Goal: Task Accomplishment & Management: Use online tool/utility

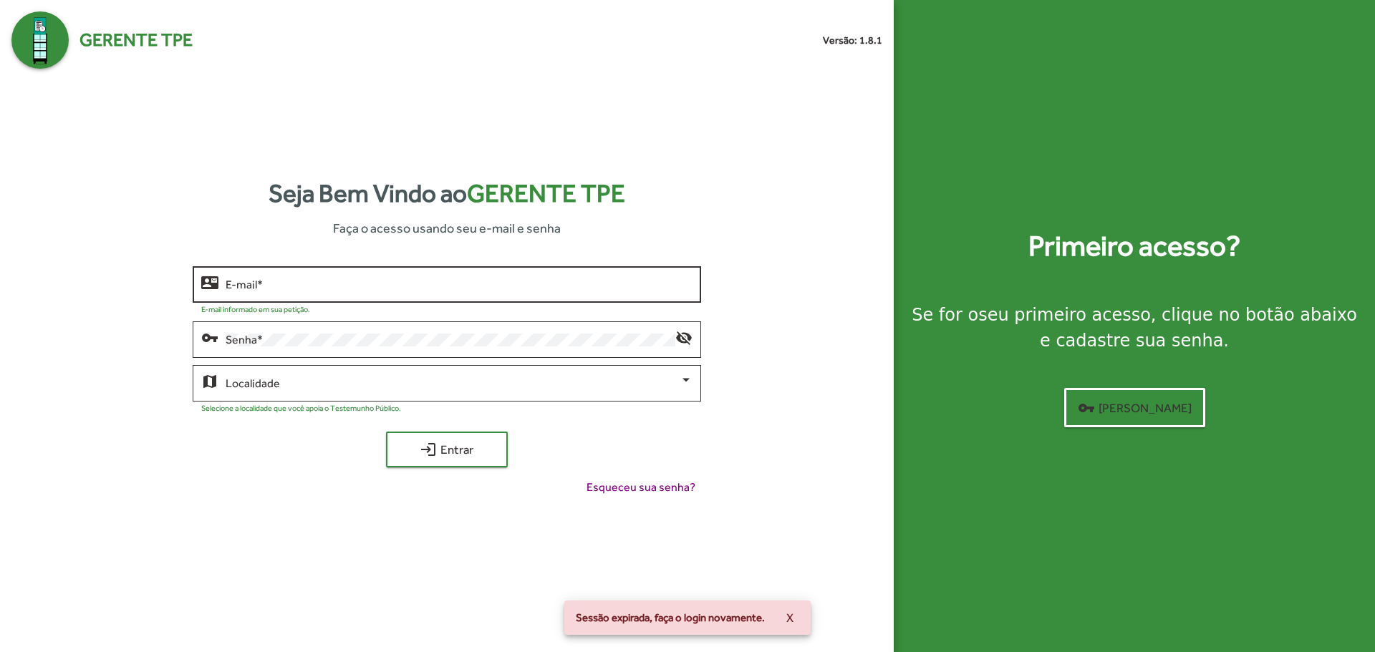
click at [413, 285] on input "E-mail *" at bounding box center [459, 285] width 466 height 13
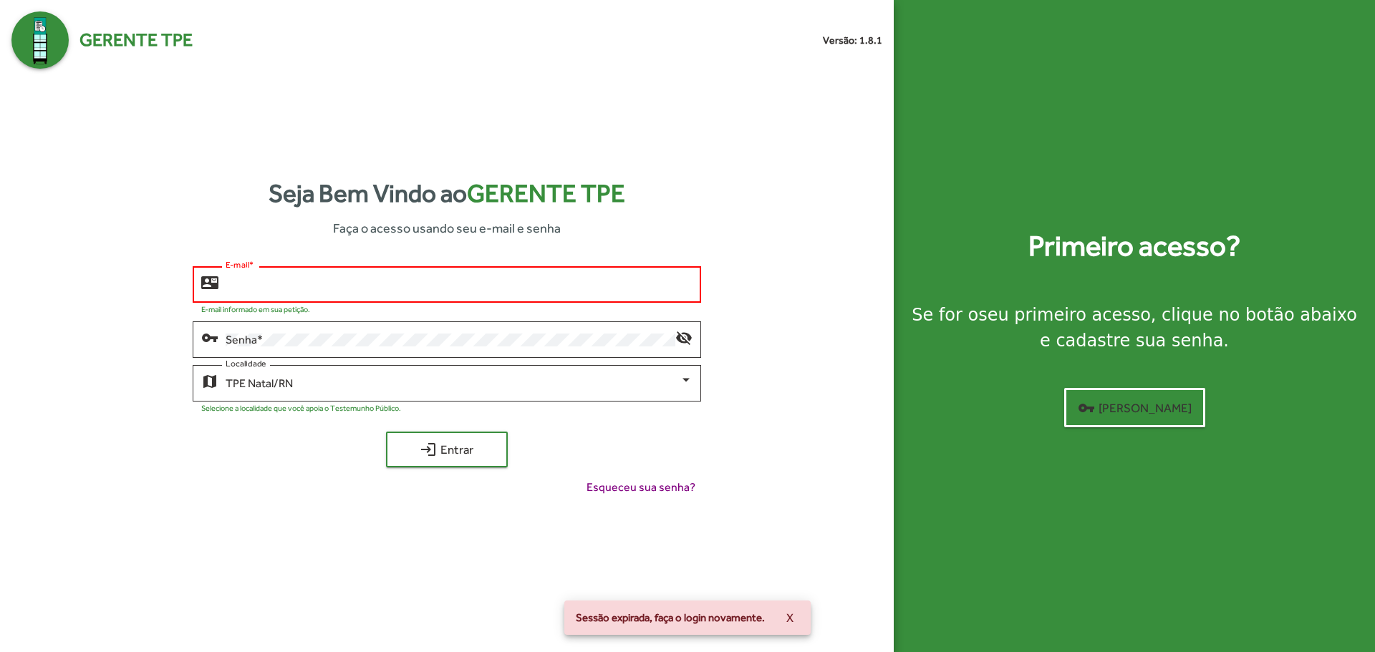
type input "**********"
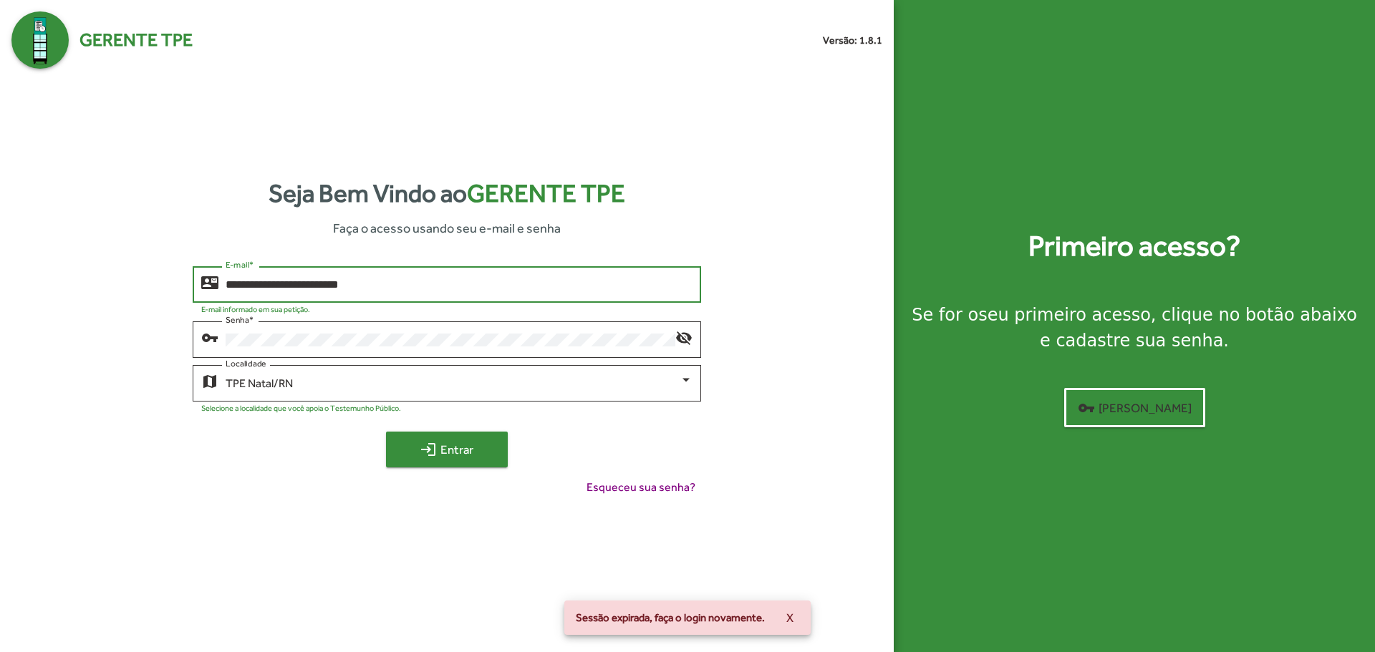
click at [450, 454] on span "login Entrar" at bounding box center [447, 450] width 96 height 26
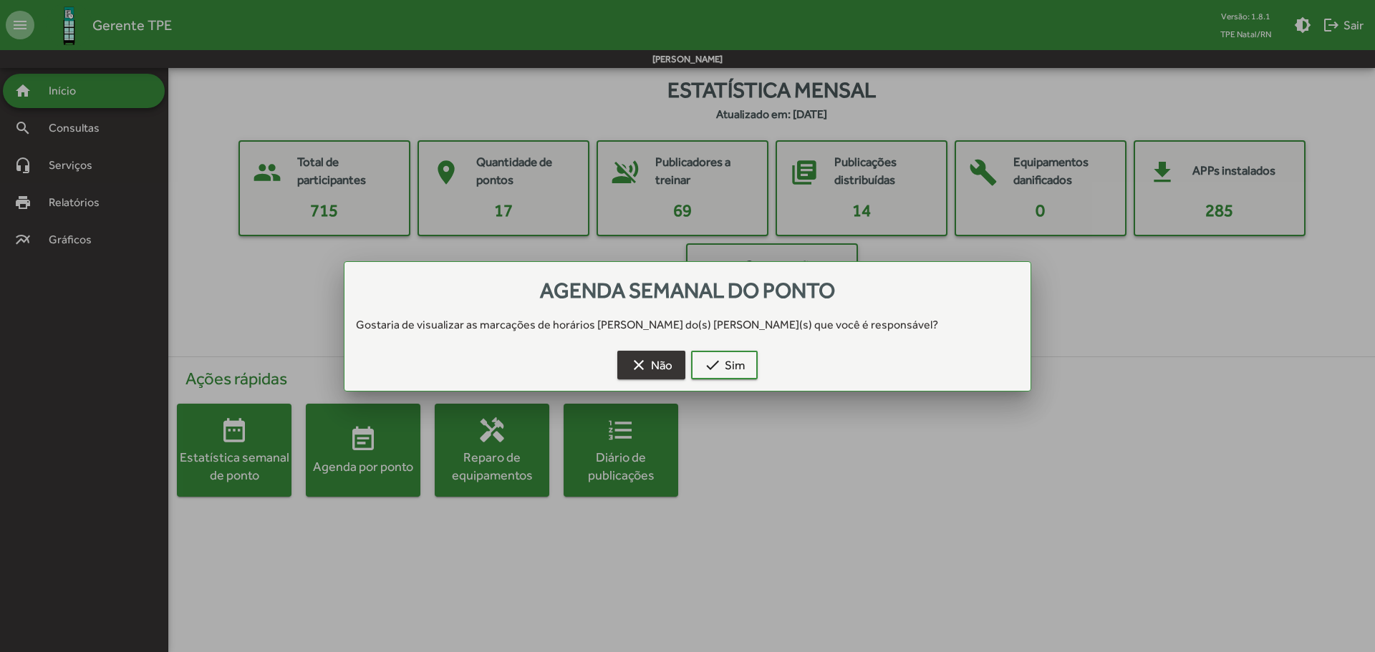
click at [637, 370] on mat-icon "clear" at bounding box center [638, 365] width 17 height 17
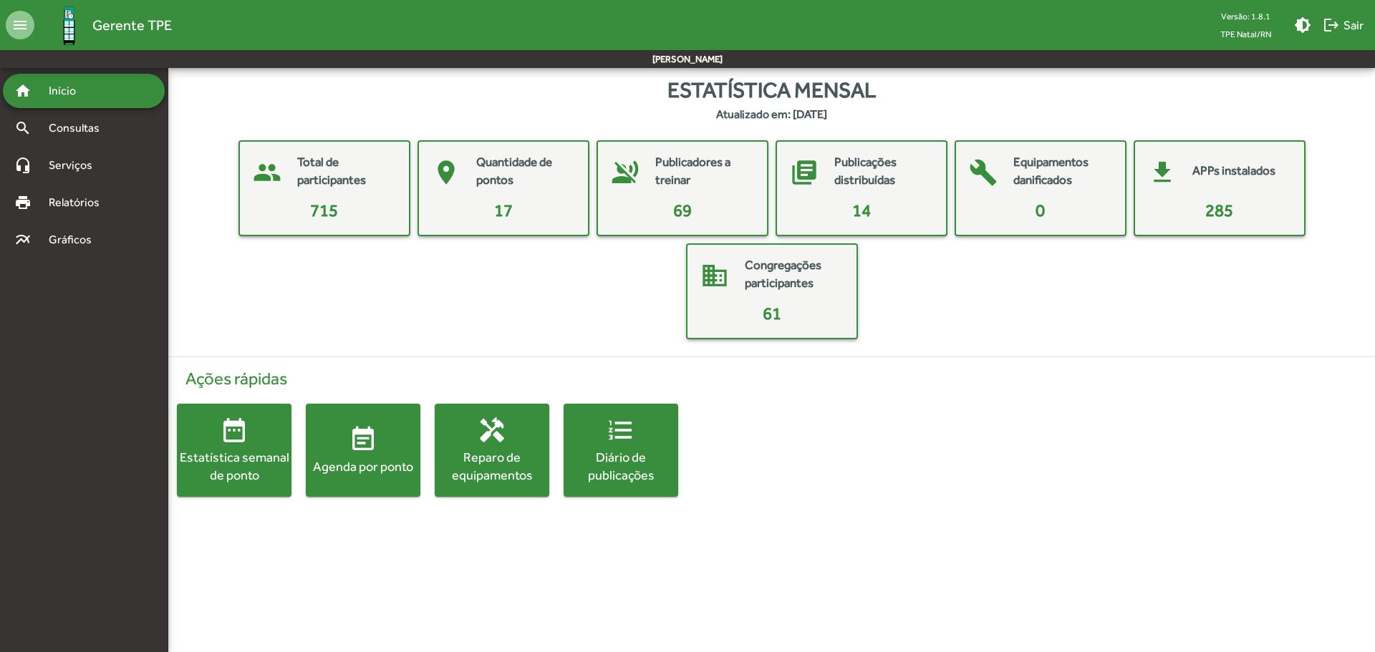
click at [344, 452] on span "event_note Agenda por ponto" at bounding box center [363, 450] width 115 height 50
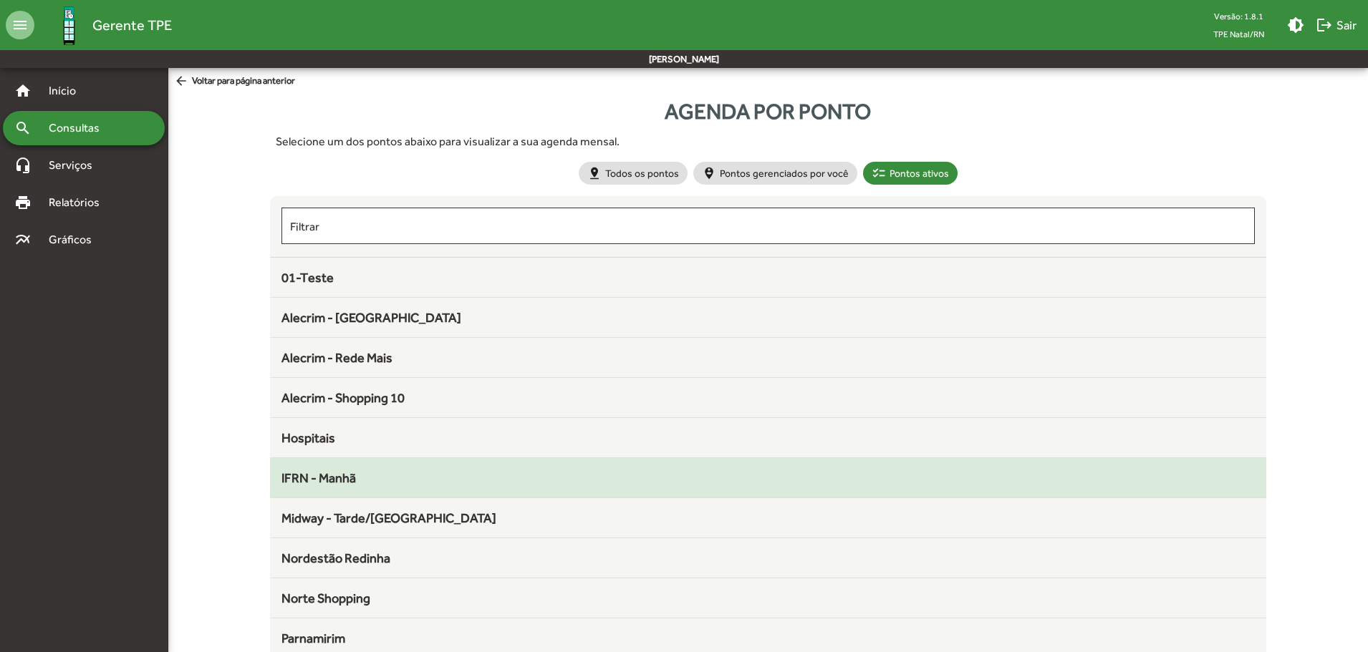
scroll to position [72, 0]
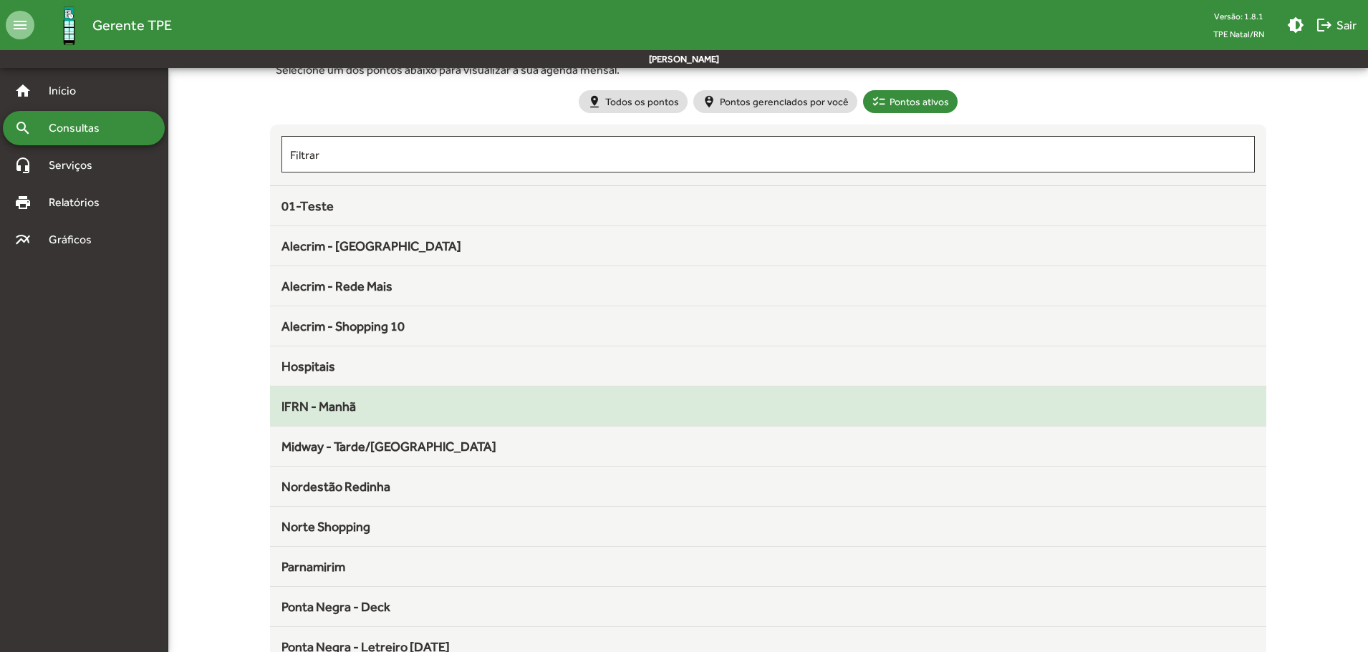
click at [377, 397] on div "IFRN - Manhã" at bounding box center [768, 406] width 974 height 19
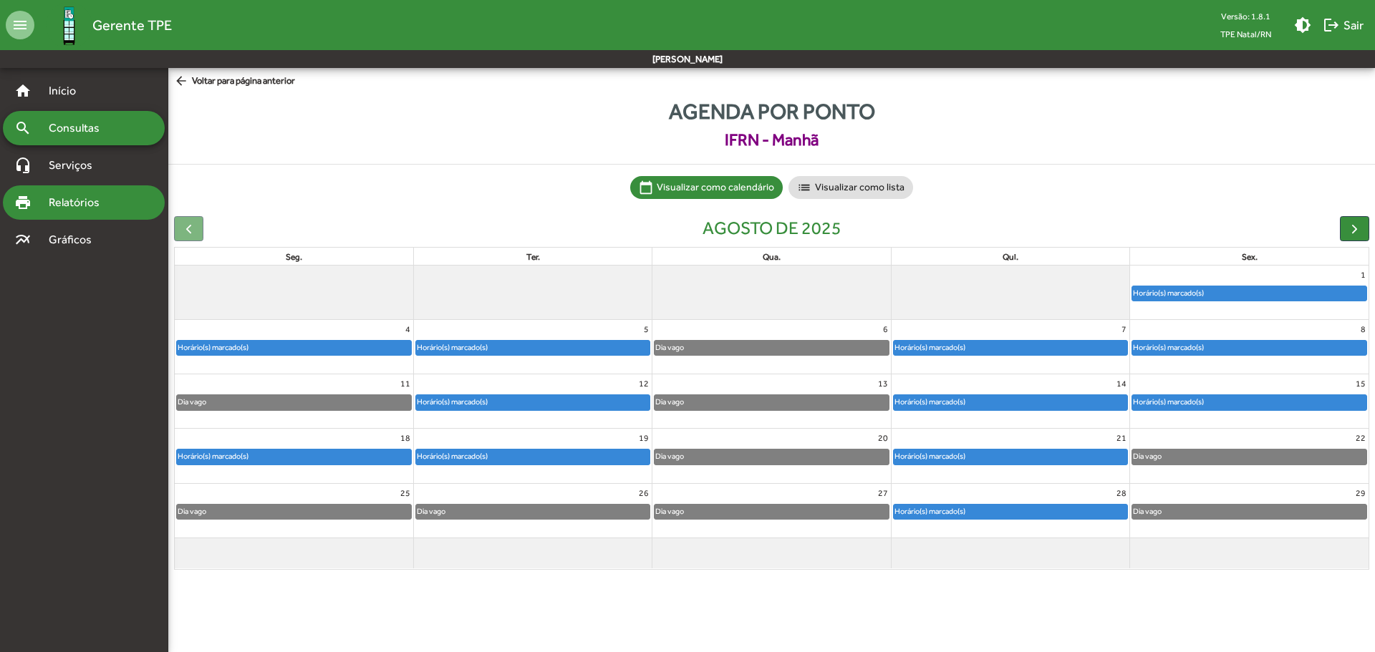
click at [95, 203] on span "Relatórios" at bounding box center [79, 202] width 78 height 17
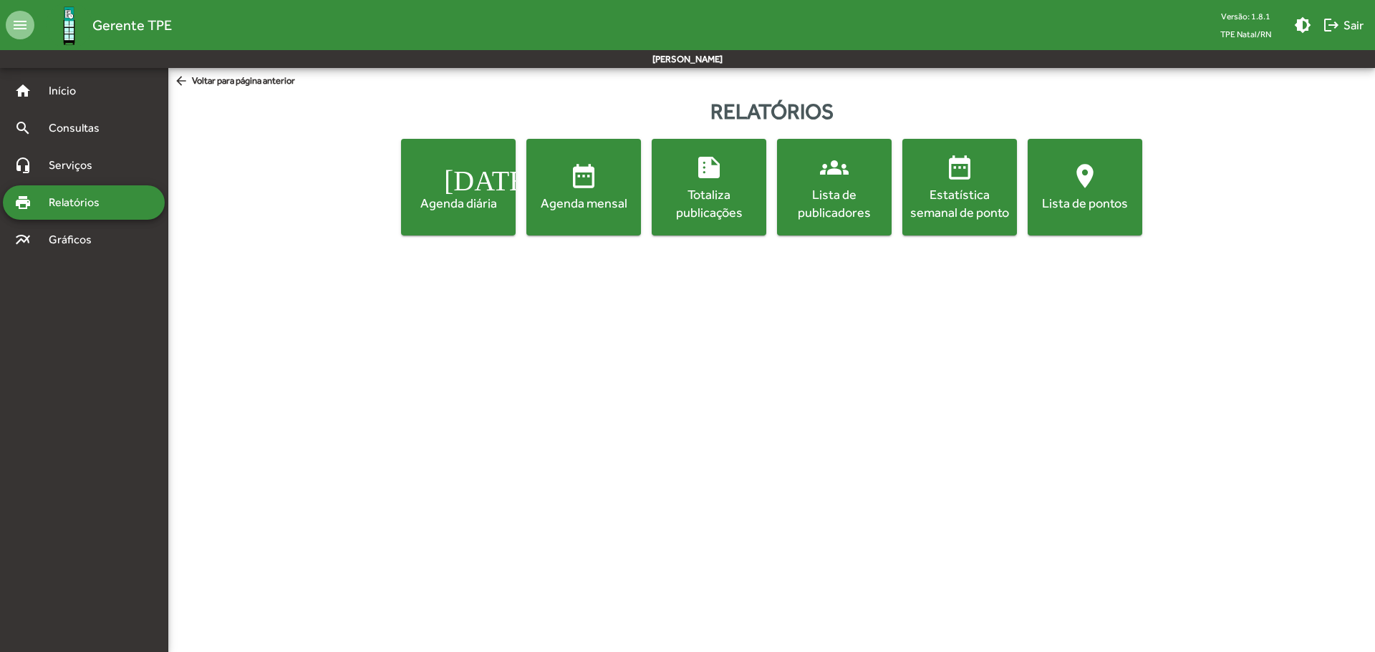
click at [559, 184] on span "date_range Agenda mensal" at bounding box center [583, 187] width 109 height 50
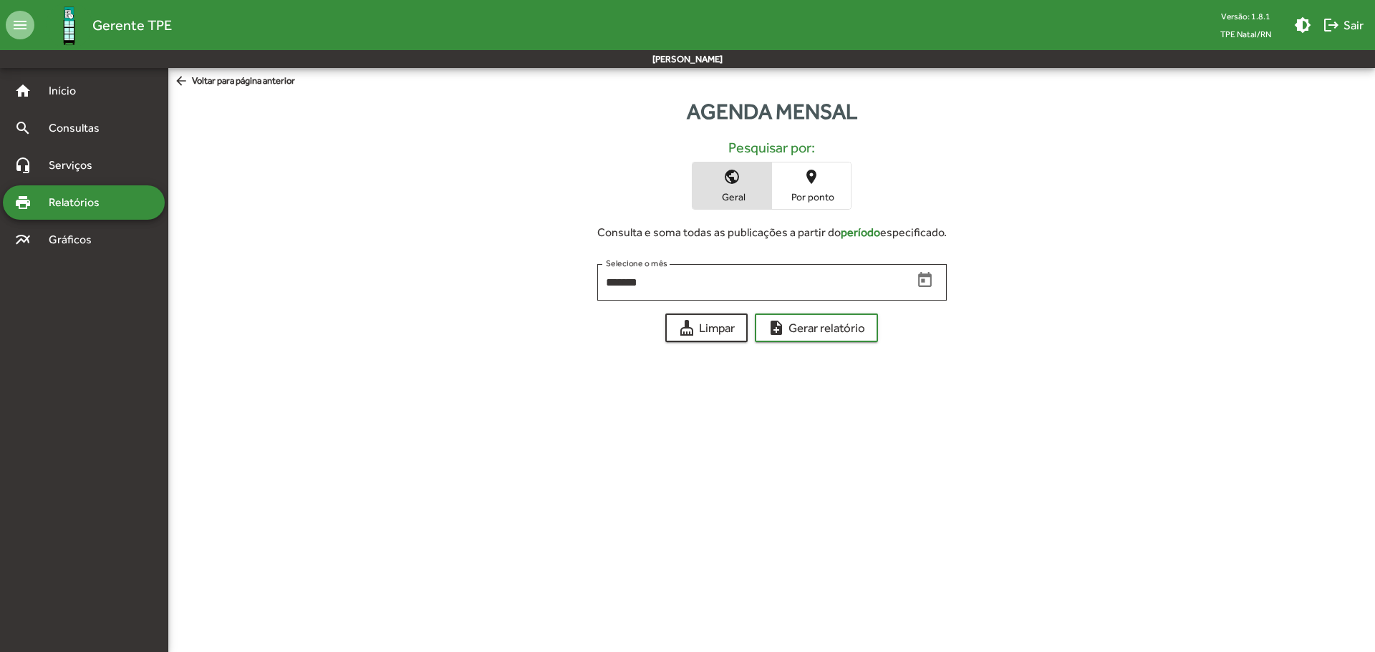
click at [835, 204] on span "place Por ponto" at bounding box center [811, 186] width 79 height 47
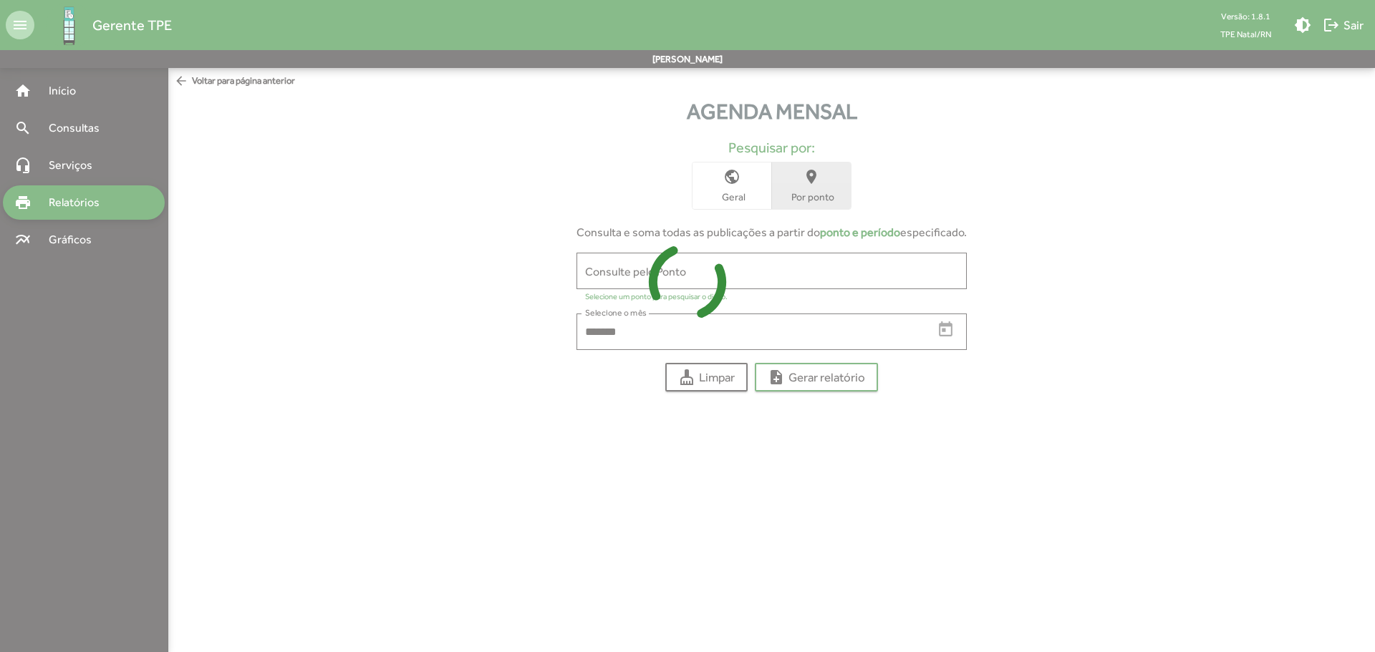
click at [763, 274] on input "Consulte pelo Ponto" at bounding box center [771, 271] width 373 height 13
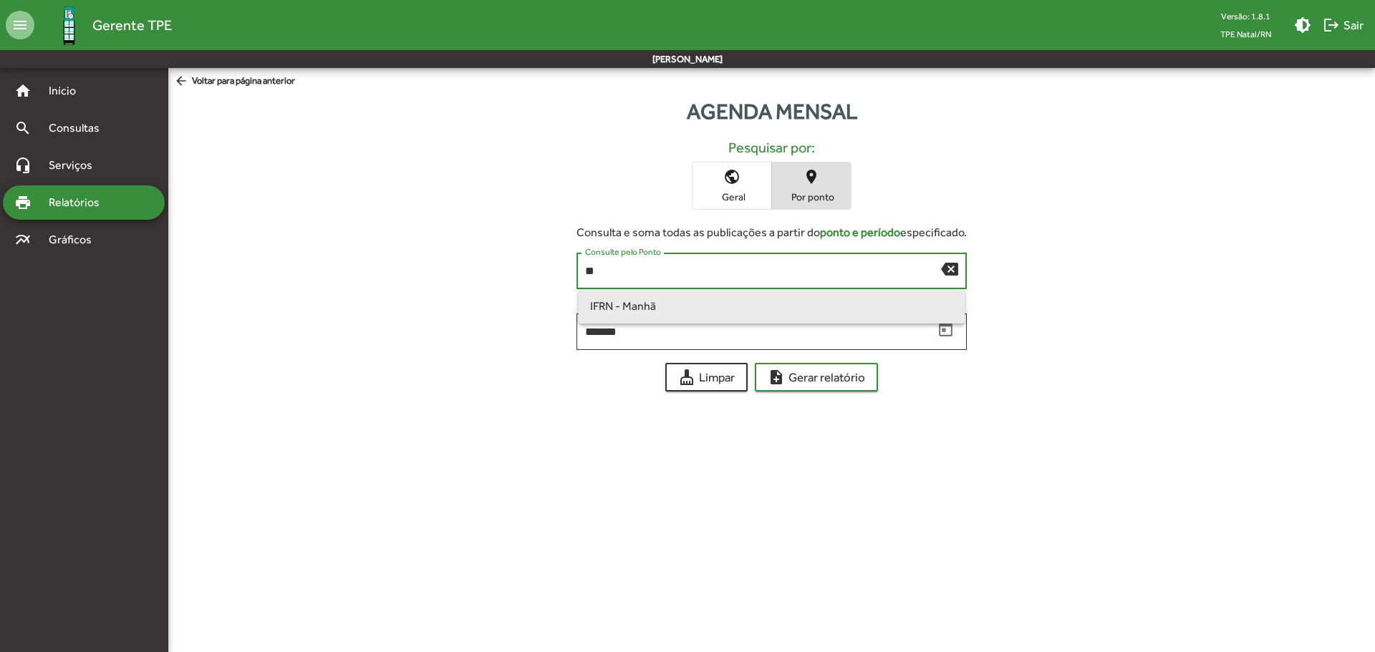
click at [733, 311] on span "IFRN - Manhã" at bounding box center [772, 306] width 364 height 34
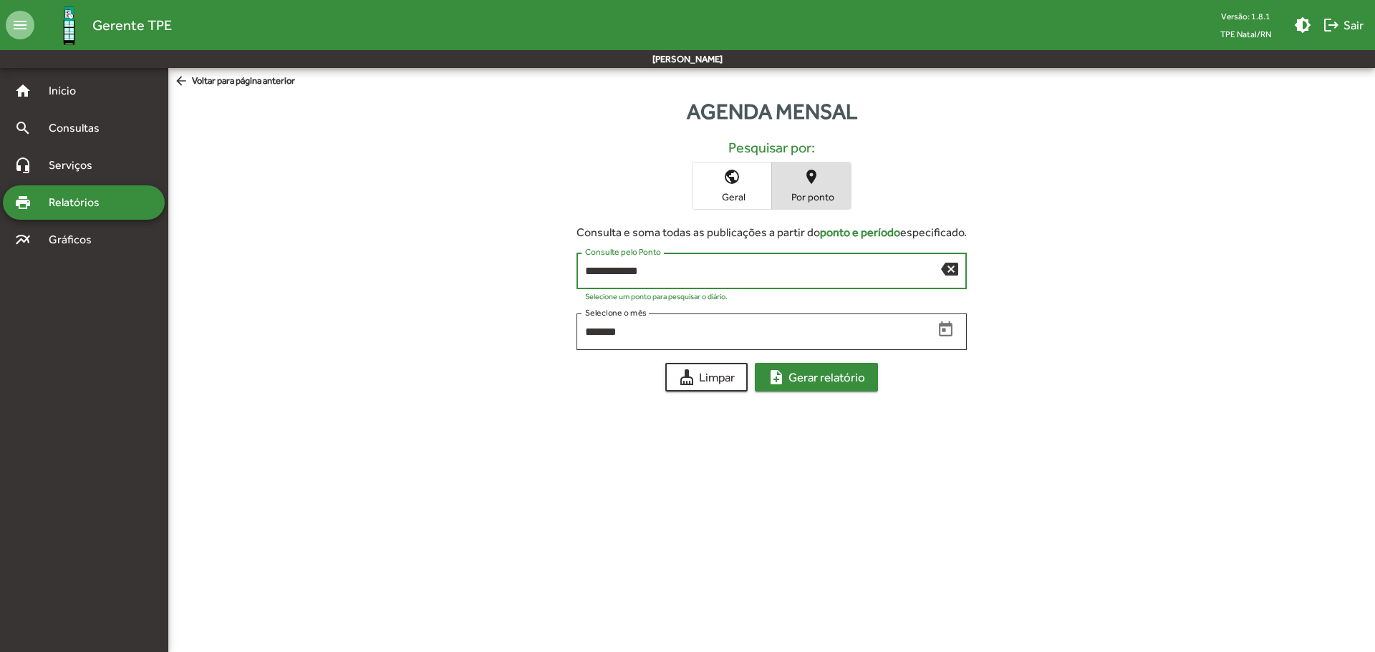
click at [803, 377] on span "note_add Gerar relatório" at bounding box center [816, 377] width 97 height 26
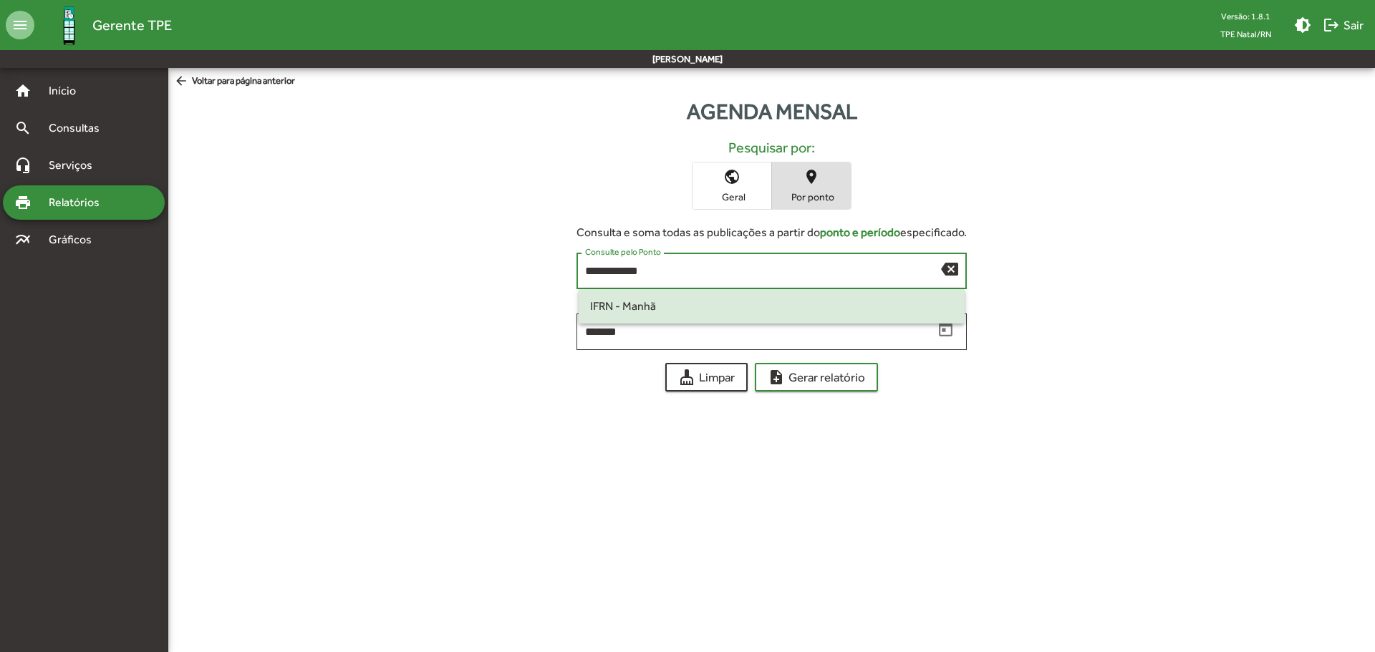
click at [710, 265] on input "**********" at bounding box center [763, 271] width 356 height 13
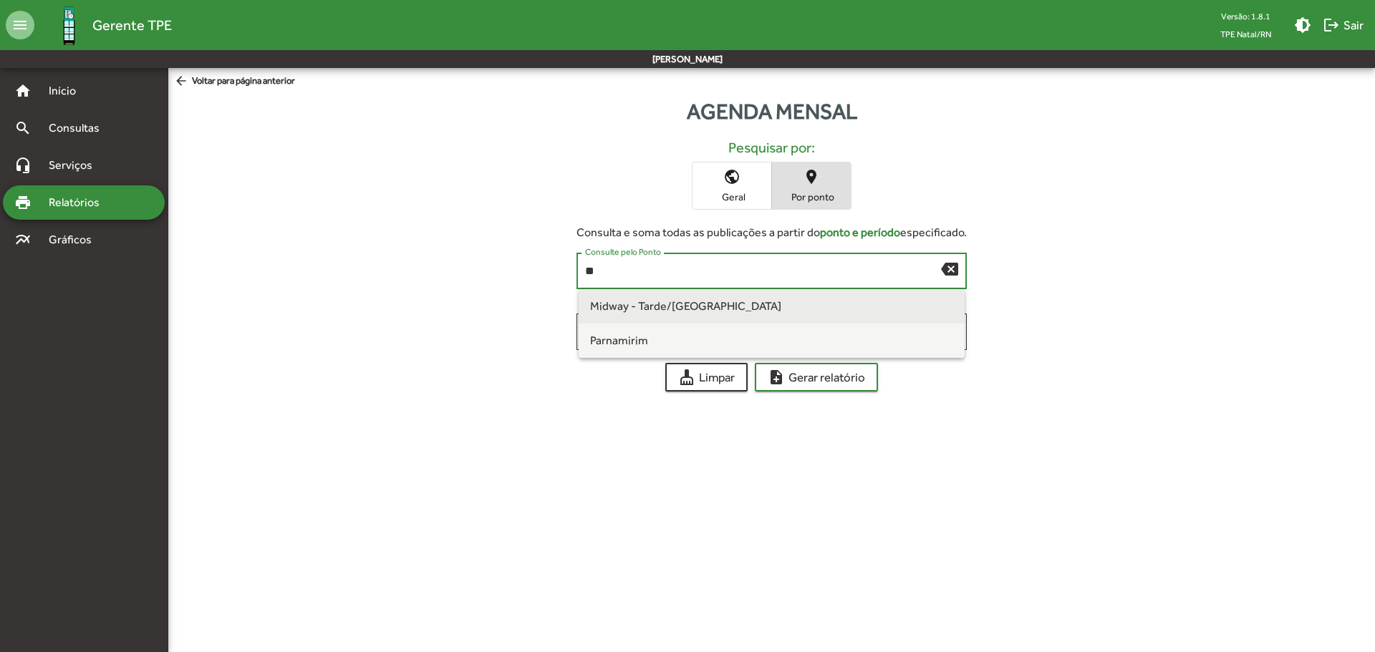
click at [715, 301] on span "Midway - Tarde/[GEOGRAPHIC_DATA]" at bounding box center [772, 306] width 364 height 34
type input "**********"
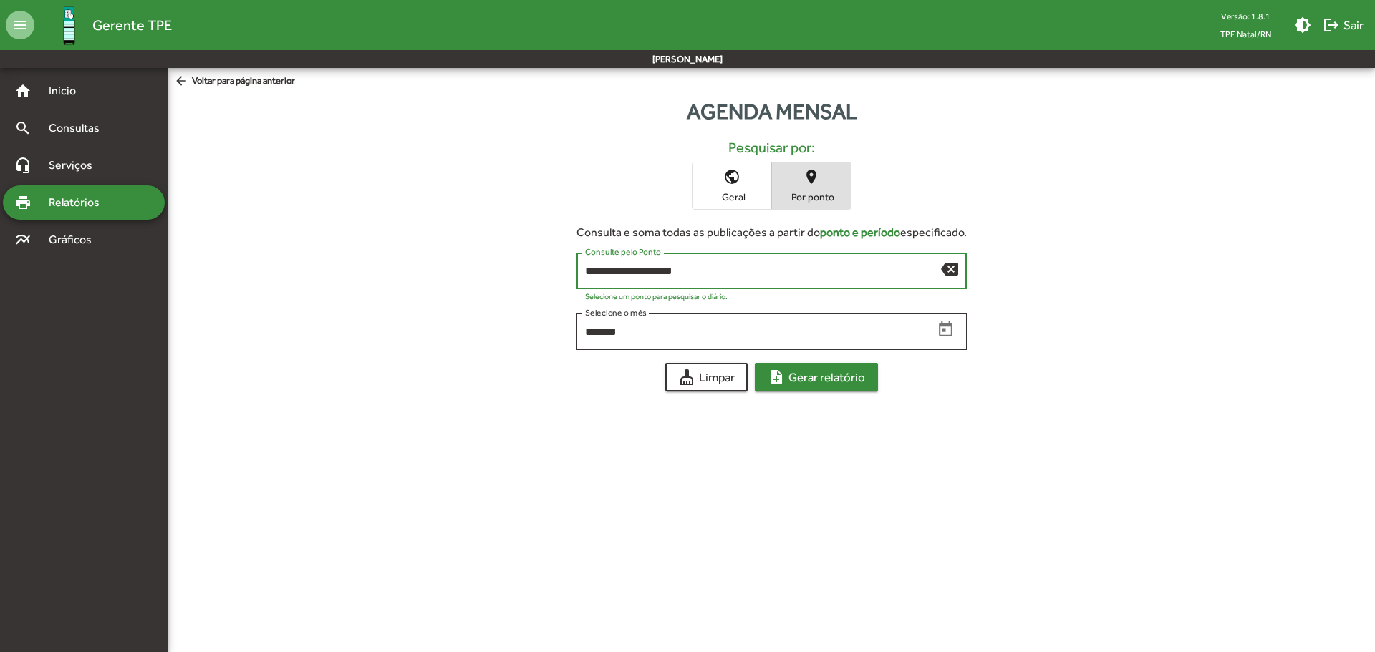
click at [821, 377] on span "note_add Gerar relatório" at bounding box center [816, 377] width 97 height 26
